Goal: Information Seeking & Learning: Learn about a topic

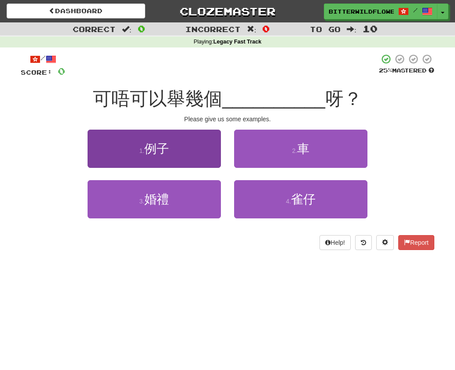
click at [154, 150] on span "例子" at bounding box center [156, 149] width 25 height 14
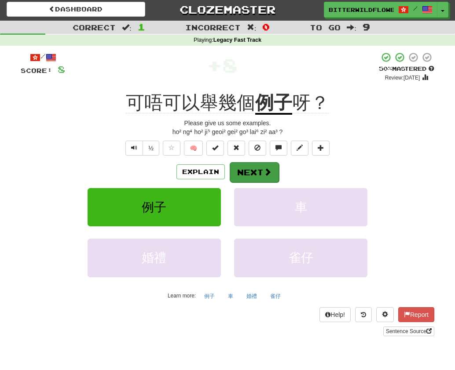
scroll to position [4, 1]
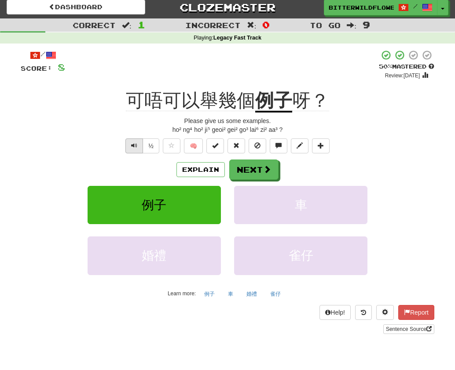
click at [134, 144] on span "Text-to-speech controls" at bounding box center [134, 145] width 6 height 6
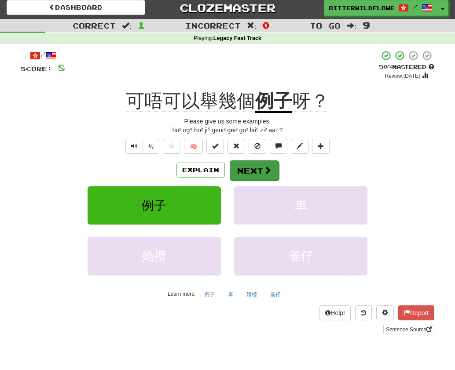
scroll to position [4, 0]
click at [248, 169] on button "Next" at bounding box center [253, 170] width 49 height 20
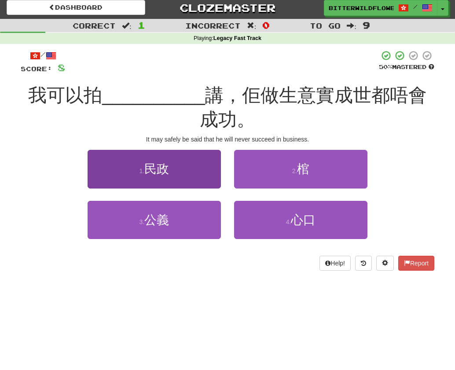
click at [163, 167] on span "民政" at bounding box center [156, 169] width 25 height 14
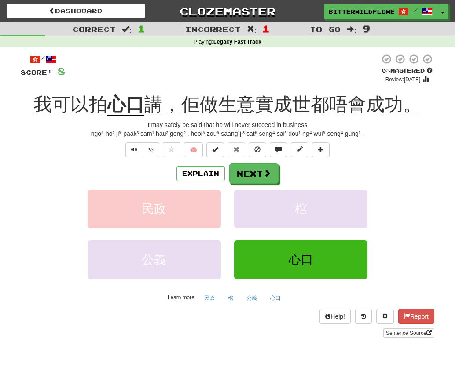
scroll to position [0, 0]
click at [135, 149] on span "Text-to-speech controls" at bounding box center [134, 149] width 6 height 6
click at [134, 149] on span "Text-to-speech controls" at bounding box center [134, 149] width 6 height 6
click at [192, 170] on button "Explain" at bounding box center [200, 173] width 48 height 15
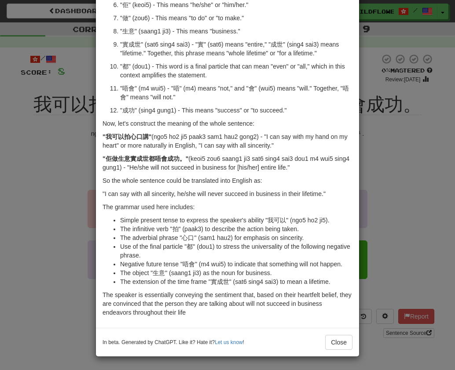
drag, startPoint x: 342, startPoint y: 344, endPoint x: 336, endPoint y: 342, distance: 6.3
click at [342, 343] on button "Close" at bounding box center [338, 342] width 27 height 15
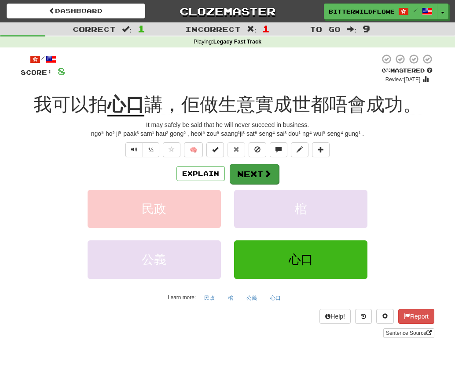
click at [251, 173] on button "Next" at bounding box center [253, 174] width 49 height 20
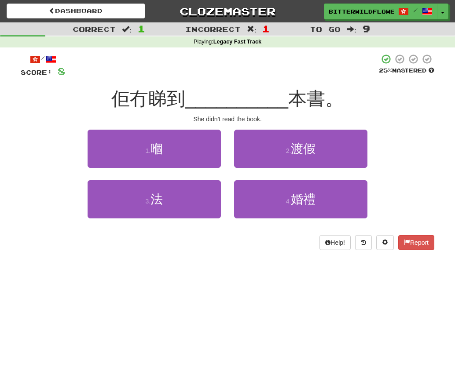
click at [175, 157] on button "1 . 嗰" at bounding box center [153, 149] width 133 height 38
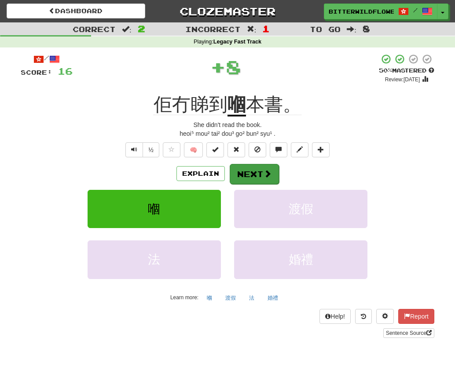
click at [254, 174] on button "Next" at bounding box center [253, 174] width 49 height 20
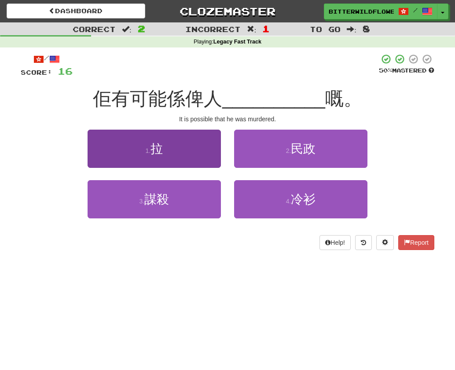
click at [164, 156] on button "1 . [GEOGRAPHIC_DATA]" at bounding box center [153, 149] width 133 height 38
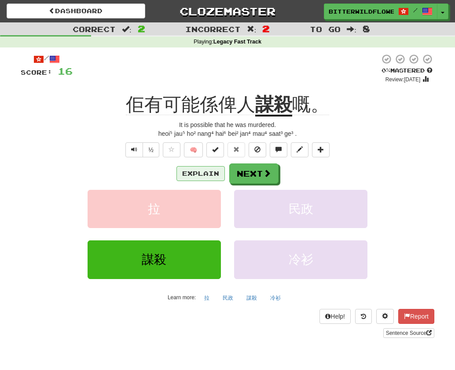
click at [202, 170] on button "Explain" at bounding box center [200, 173] width 48 height 15
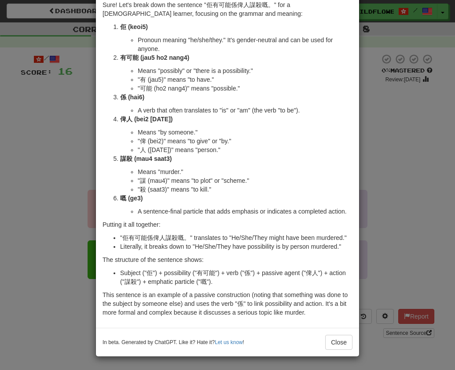
scroll to position [42, 0]
click at [338, 342] on button "Close" at bounding box center [338, 342] width 27 height 15
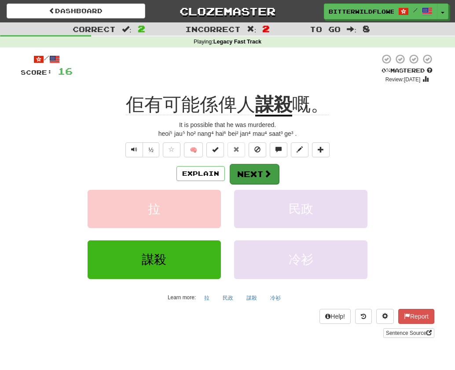
click at [253, 173] on button "Next" at bounding box center [253, 174] width 49 height 20
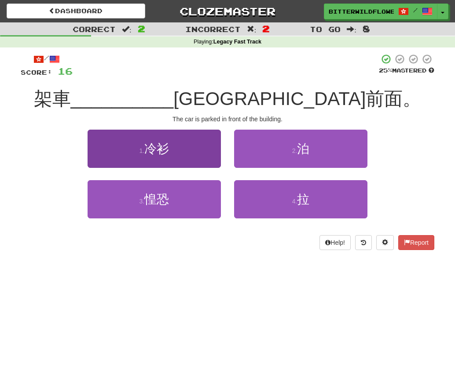
click at [150, 150] on span "冷衫" at bounding box center [156, 149] width 25 height 14
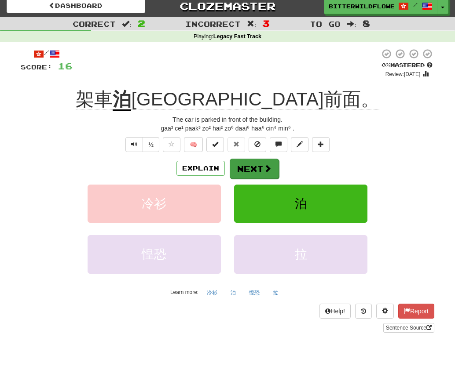
click at [253, 171] on button "Next" at bounding box center [253, 169] width 49 height 20
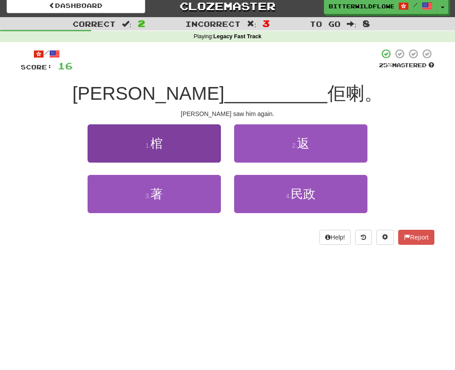
click at [173, 157] on button "1 . 棺" at bounding box center [153, 143] width 133 height 38
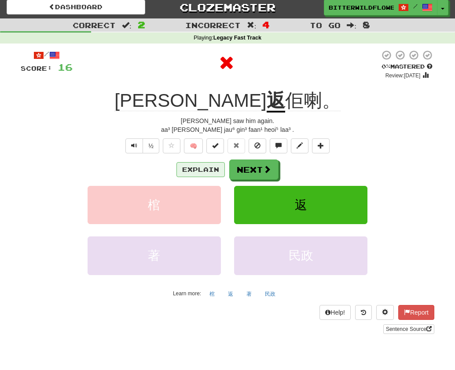
scroll to position [4, 0]
click at [257, 171] on button "Next" at bounding box center [253, 170] width 49 height 20
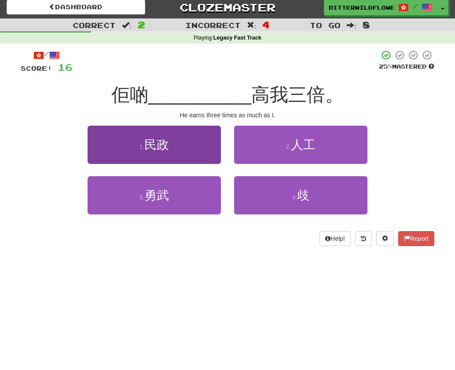
click at [161, 150] on span "民政" at bounding box center [156, 145] width 25 height 14
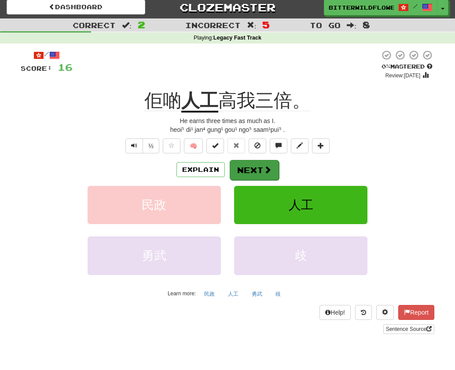
click at [251, 169] on button "Next" at bounding box center [253, 170] width 49 height 20
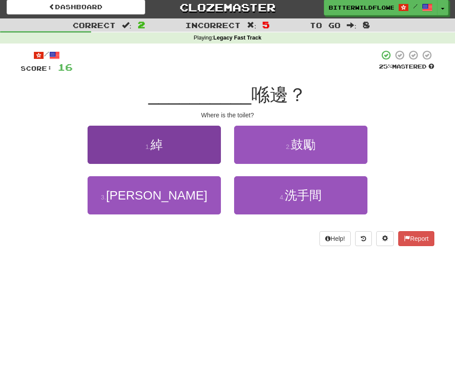
click at [165, 157] on button "1 . 綽" at bounding box center [153, 145] width 133 height 38
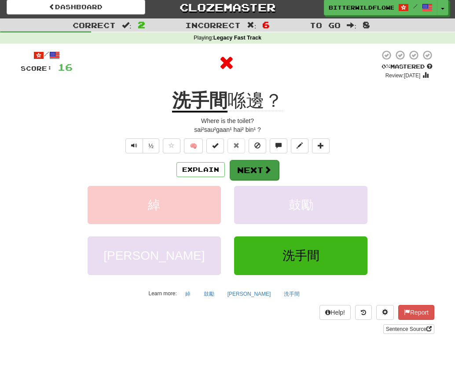
click at [250, 168] on button "Next" at bounding box center [253, 170] width 49 height 20
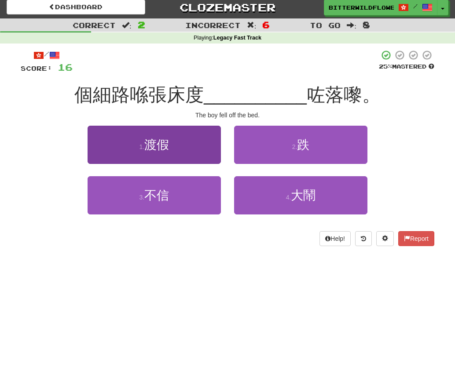
click at [171, 152] on button "1 . 渡假" at bounding box center [153, 145] width 133 height 38
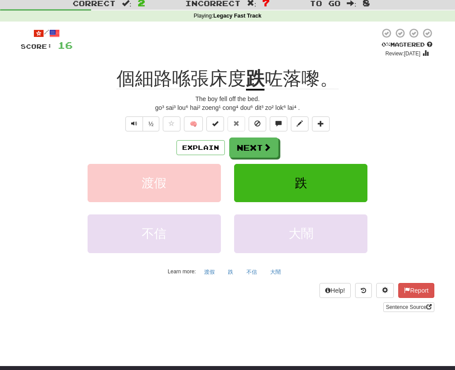
scroll to position [27, 0]
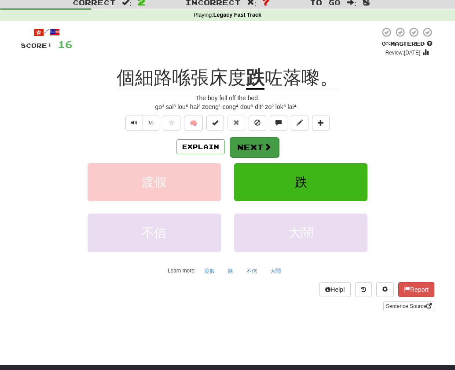
click at [252, 143] on button "Next" at bounding box center [253, 147] width 49 height 20
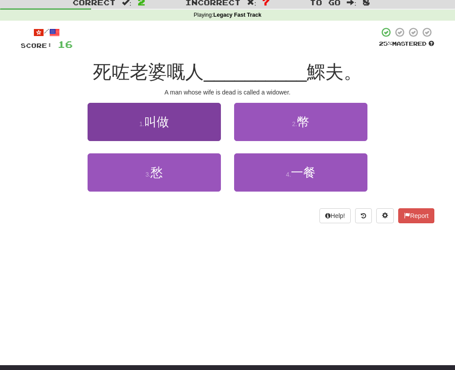
click at [165, 132] on button "1 . 叫做" at bounding box center [153, 122] width 133 height 38
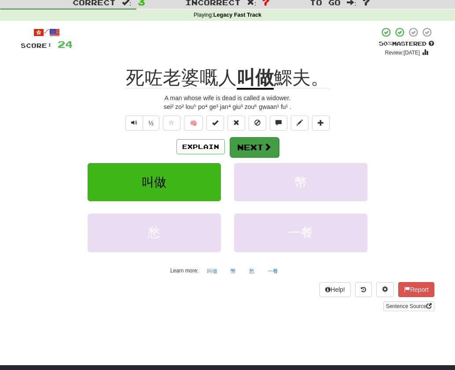
click at [260, 147] on button "Next" at bounding box center [253, 147] width 49 height 20
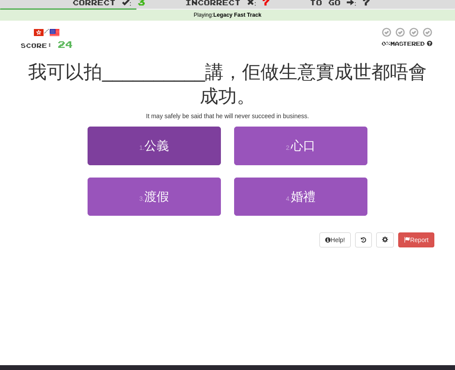
click at [164, 143] on span "公義" at bounding box center [156, 146] width 25 height 14
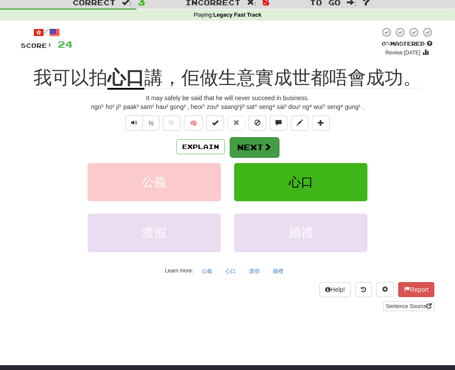
click at [253, 147] on button "Next" at bounding box center [253, 147] width 49 height 20
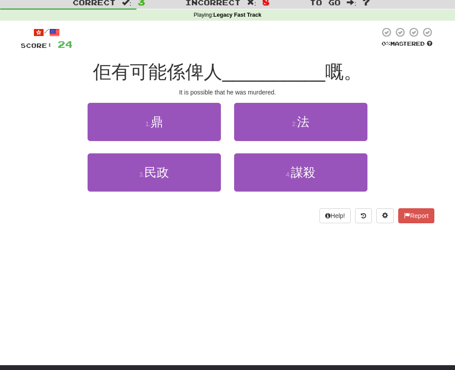
drag, startPoint x: 140, startPoint y: 118, endPoint x: 160, endPoint y: 128, distance: 21.8
click at [151, 124] on button "1 . 鼎" at bounding box center [153, 122] width 133 height 38
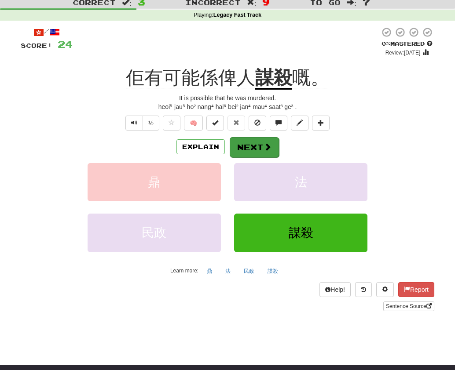
click at [256, 145] on button "Next" at bounding box center [253, 147] width 49 height 20
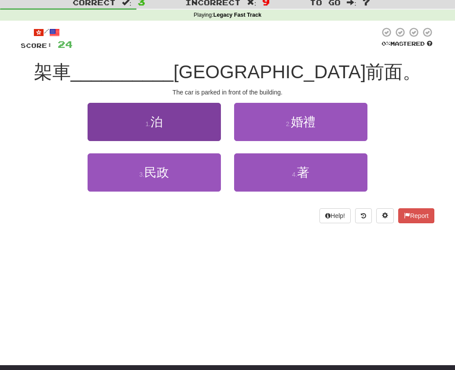
click at [183, 128] on button "1 . 泊" at bounding box center [153, 122] width 133 height 38
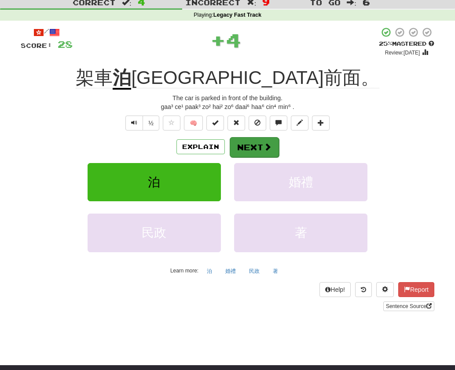
click at [248, 147] on button "Next" at bounding box center [253, 147] width 49 height 20
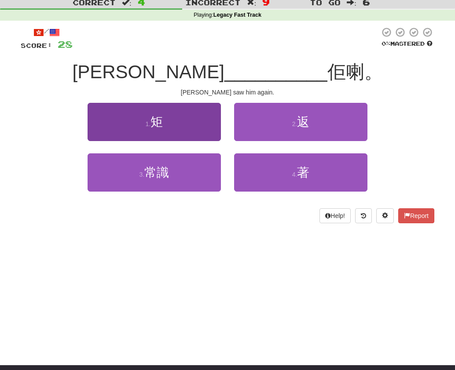
click at [159, 126] on span "矩" at bounding box center [156, 122] width 12 height 14
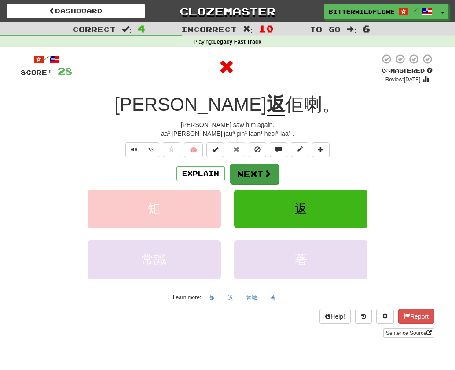
scroll to position [0, 0]
click at [255, 174] on button "Next" at bounding box center [253, 174] width 49 height 20
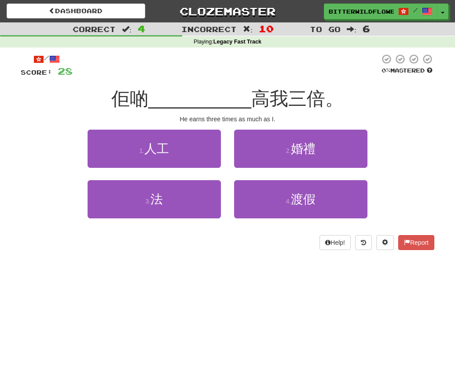
click at [174, 157] on button "1 . 人工" at bounding box center [153, 149] width 133 height 38
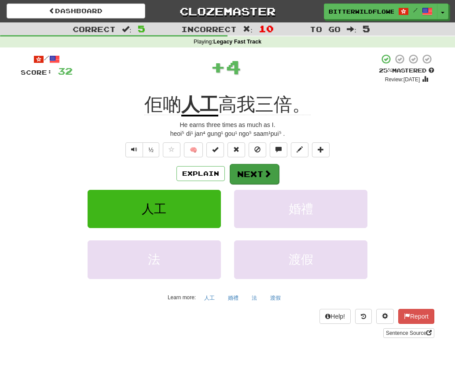
click at [254, 173] on button "Next" at bounding box center [253, 174] width 49 height 20
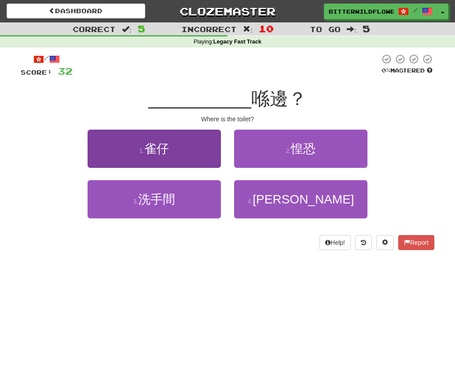
click at [172, 156] on button "1 . 雀仔" at bounding box center [153, 149] width 133 height 38
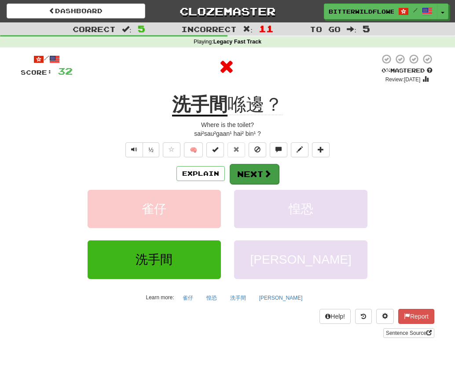
click at [255, 174] on button "Next" at bounding box center [253, 174] width 49 height 20
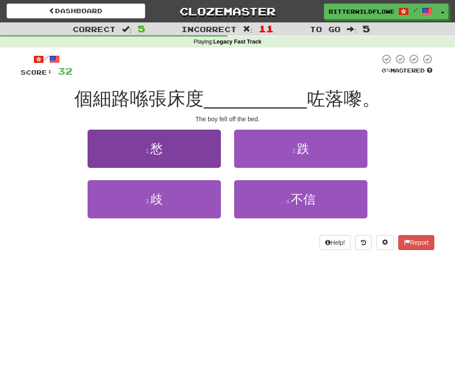
click at [176, 158] on button "1 . 愁" at bounding box center [153, 149] width 133 height 38
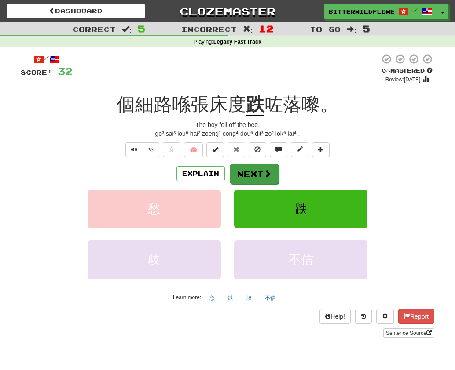
click at [257, 174] on button "Next" at bounding box center [253, 174] width 49 height 20
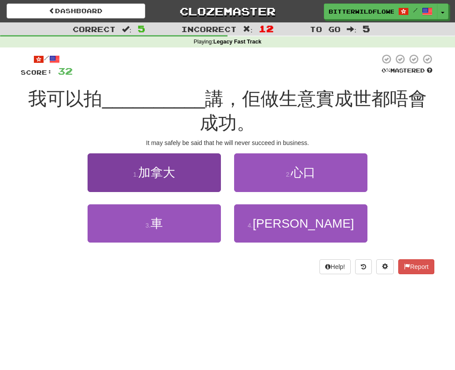
click at [163, 166] on span "加拿大" at bounding box center [156, 173] width 37 height 14
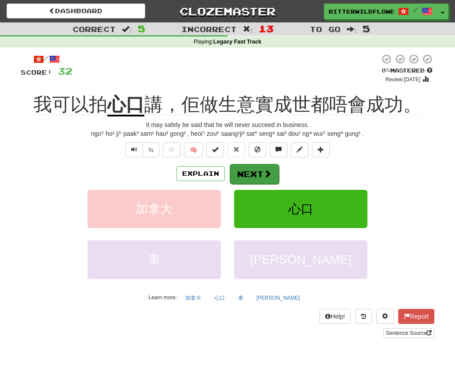
click at [257, 175] on button "Next" at bounding box center [253, 174] width 49 height 20
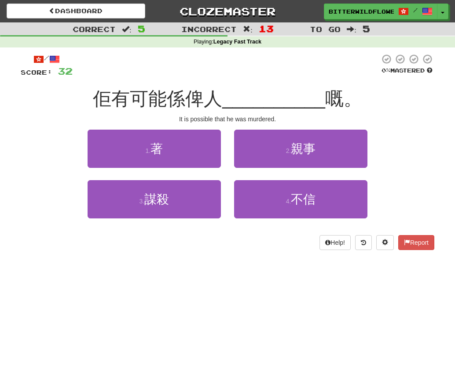
click at [180, 162] on button "1 . 著" at bounding box center [153, 149] width 133 height 38
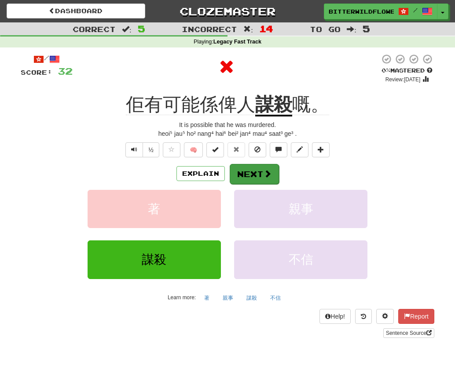
click at [257, 172] on button "Next" at bounding box center [253, 174] width 49 height 20
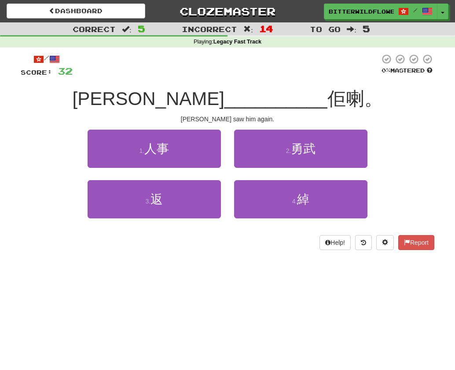
click at [183, 158] on button "1 . 人事" at bounding box center [153, 149] width 133 height 38
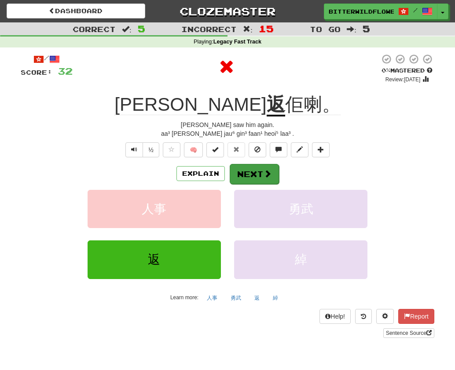
click at [243, 171] on button "Next" at bounding box center [253, 174] width 49 height 20
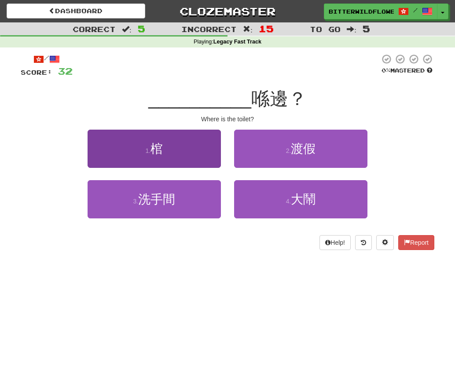
click at [167, 158] on button "1 . 棺" at bounding box center [153, 149] width 133 height 38
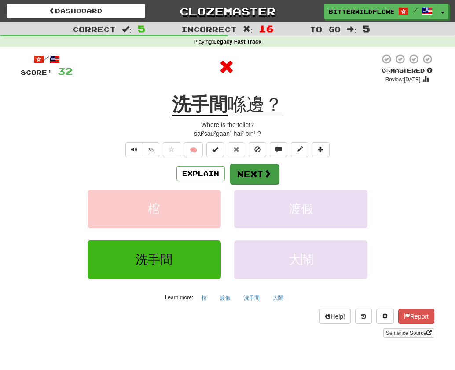
click at [247, 171] on button "Next" at bounding box center [253, 174] width 49 height 20
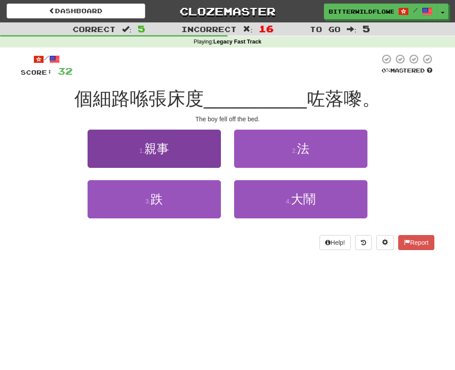
click at [167, 150] on span "親事" at bounding box center [156, 149] width 25 height 14
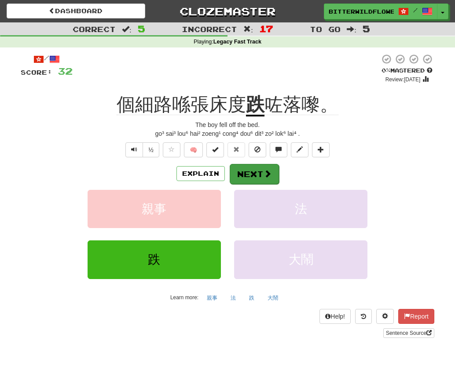
click at [251, 173] on button "Next" at bounding box center [253, 174] width 49 height 20
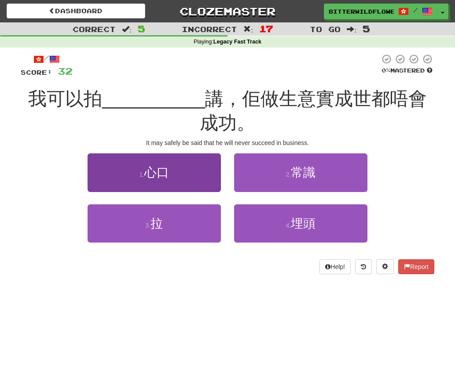
click at [164, 168] on span "心口" at bounding box center [156, 173] width 25 height 14
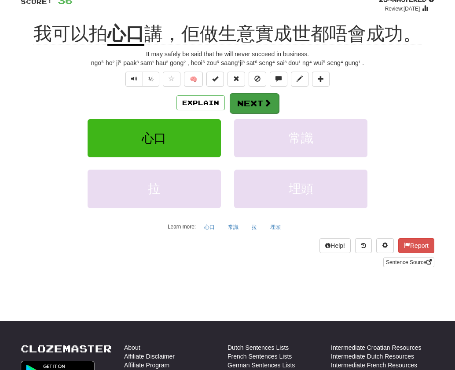
scroll to position [70, 0]
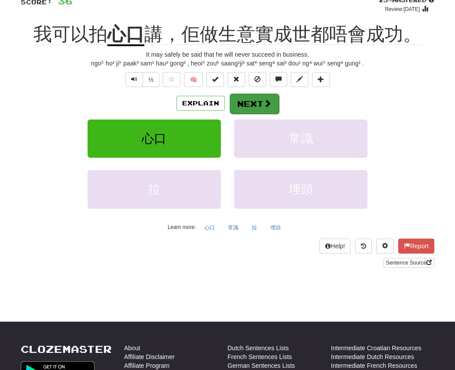
click at [247, 101] on button "Next" at bounding box center [253, 104] width 49 height 20
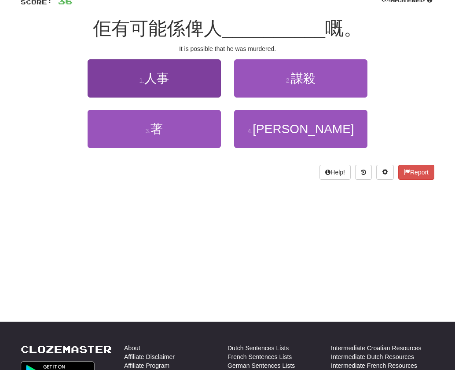
click at [174, 84] on button "1 . 人事" at bounding box center [153, 78] width 133 height 38
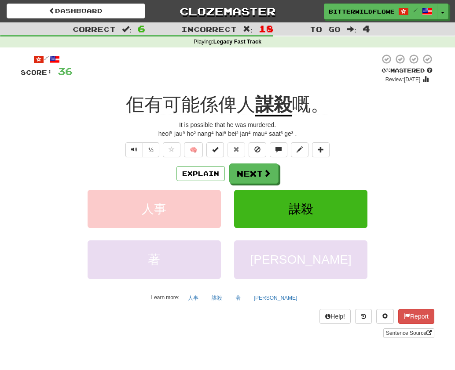
scroll to position [11, 0]
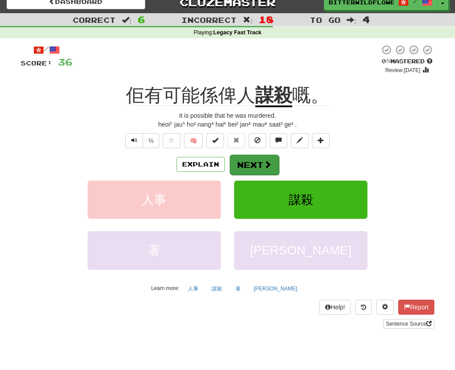
click at [250, 159] on button "Next" at bounding box center [253, 165] width 49 height 20
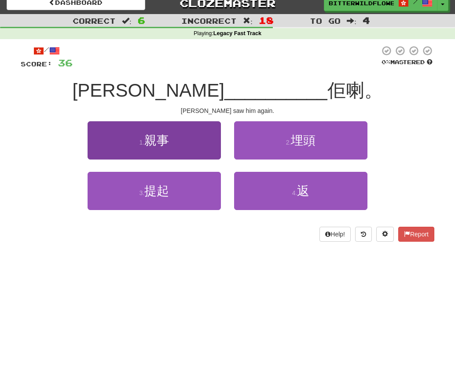
click at [169, 140] on span "親事" at bounding box center [156, 141] width 25 height 14
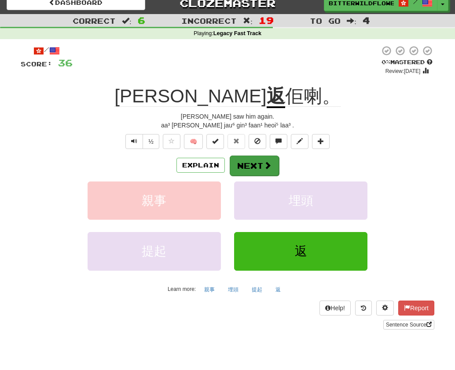
click at [249, 167] on button "Next" at bounding box center [253, 166] width 49 height 20
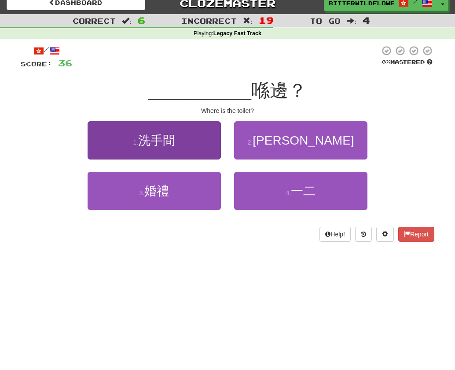
click at [153, 140] on span "洗手間" at bounding box center [156, 141] width 37 height 14
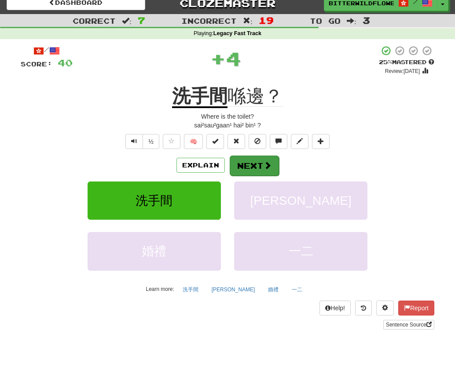
click at [241, 166] on button "Next" at bounding box center [253, 166] width 49 height 20
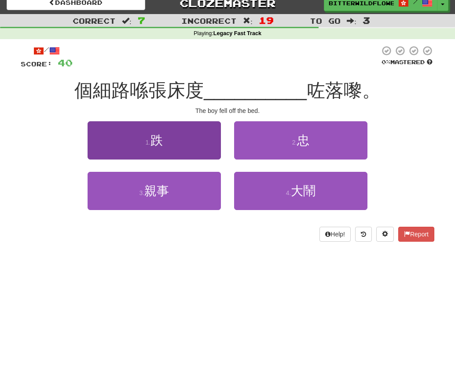
click at [161, 149] on button "1 . 跌" at bounding box center [153, 140] width 133 height 38
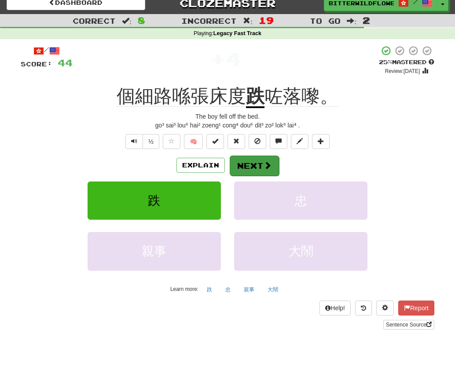
click at [255, 169] on button "Next" at bounding box center [253, 166] width 49 height 20
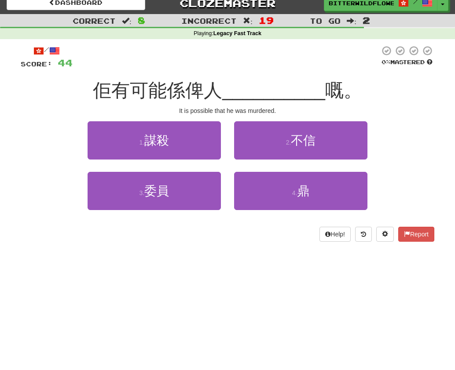
click at [173, 158] on div "1 . 謀殺" at bounding box center [154, 146] width 146 height 51
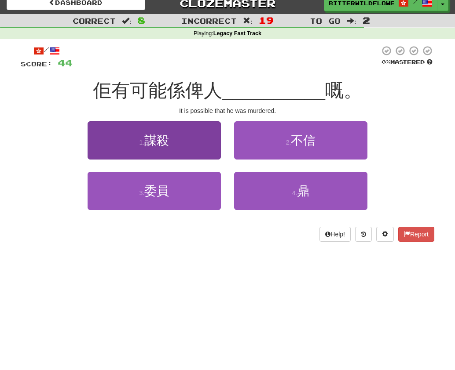
click at [149, 138] on span "謀殺" at bounding box center [156, 141] width 25 height 14
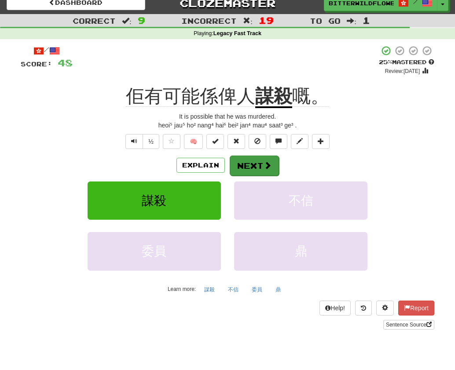
click at [251, 165] on button "Next" at bounding box center [253, 166] width 49 height 20
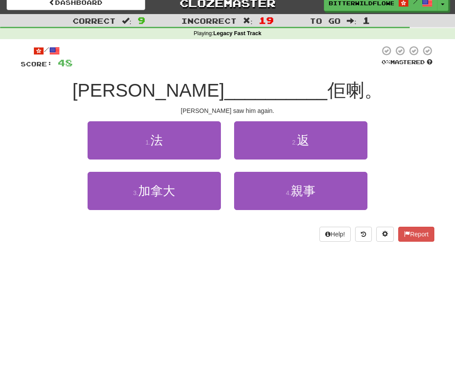
click at [167, 149] on button "1 . 法" at bounding box center [153, 140] width 133 height 38
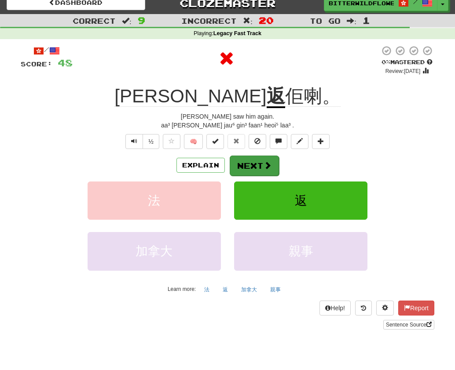
click at [247, 167] on button "Next" at bounding box center [253, 166] width 49 height 20
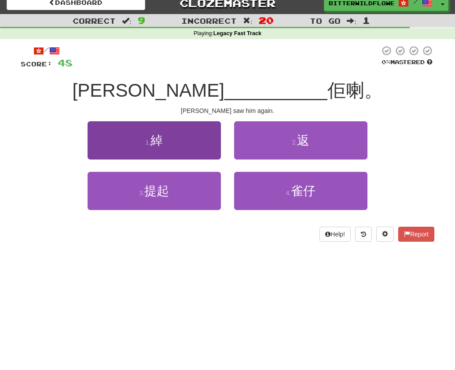
click at [162, 150] on button "1 . 綽" at bounding box center [153, 140] width 133 height 38
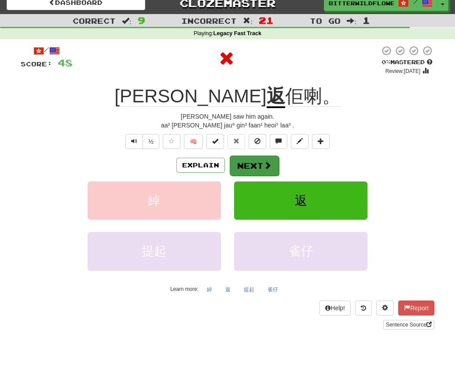
click at [242, 164] on button "Next" at bounding box center [253, 166] width 49 height 20
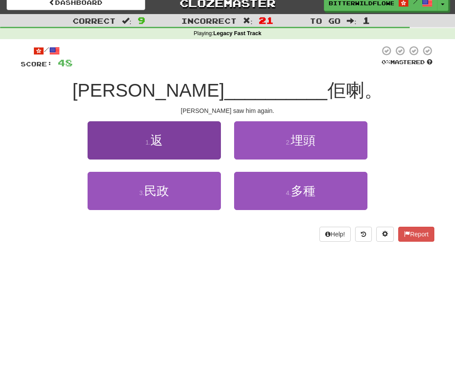
click at [166, 149] on button "1 . 返" at bounding box center [153, 140] width 133 height 38
